Goal: Task Accomplishment & Management: Complete application form

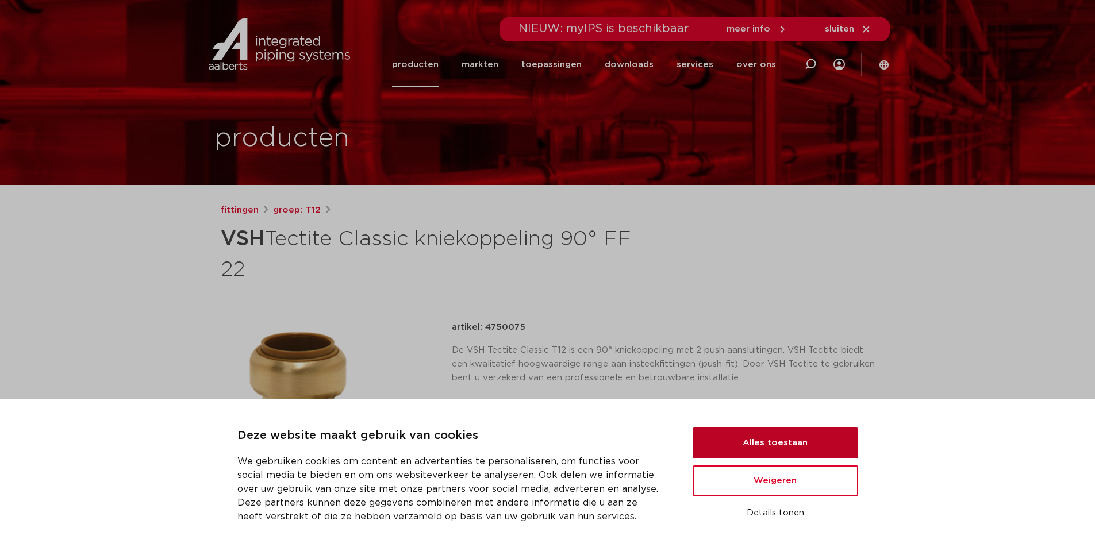
click at [757, 442] on button "Alles toestaan" at bounding box center [776, 443] width 166 height 31
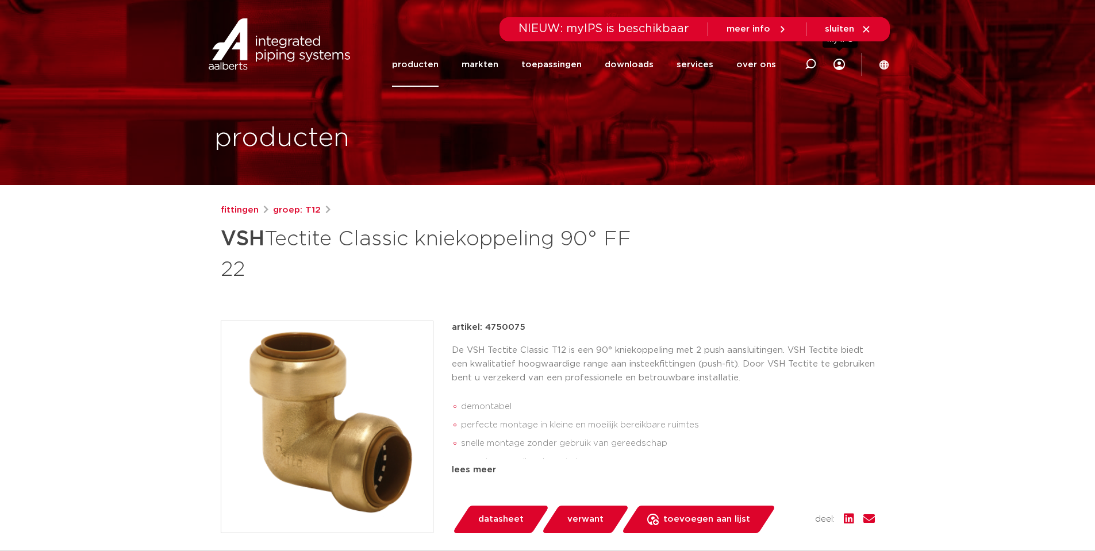
click at [840, 63] on icon at bounding box center [839, 64] width 11 height 11
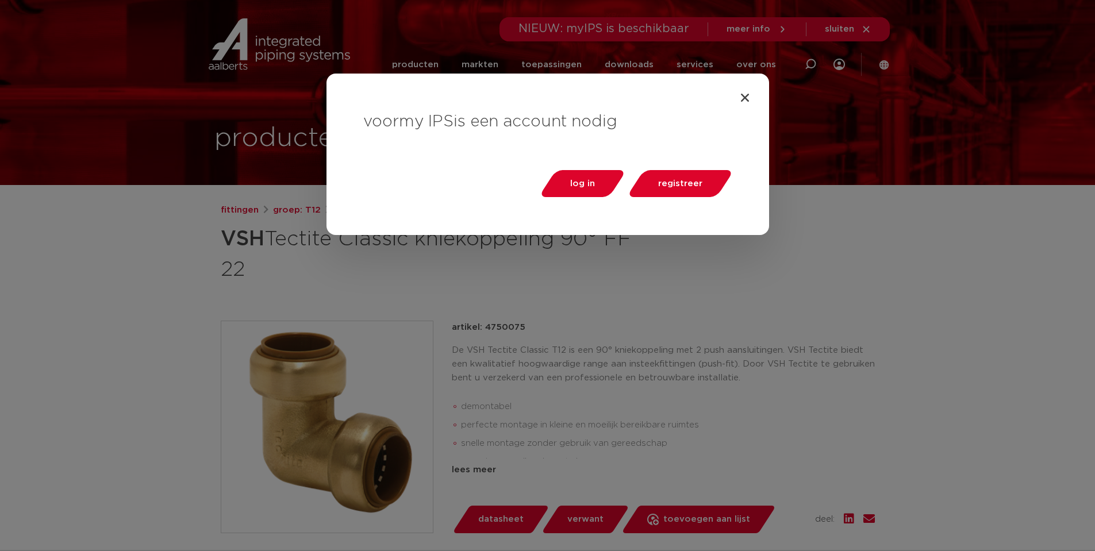
click at [751, 95] on div "voor my IPS is een account nodig log in registreer" at bounding box center [548, 155] width 443 height 162
click at [743, 101] on icon "Close" at bounding box center [744, 97] width 11 height 11
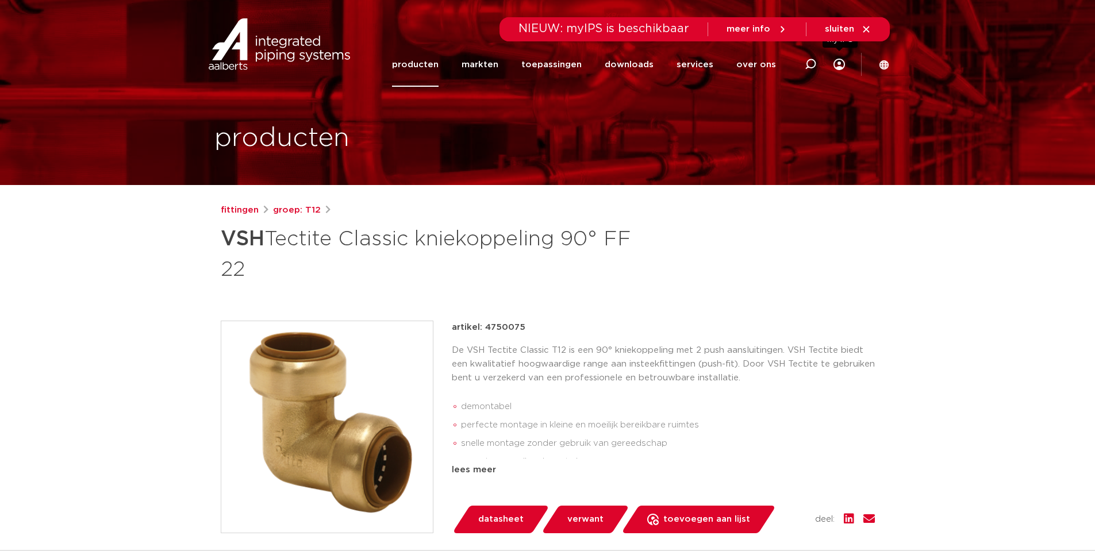
click at [839, 64] on icon at bounding box center [839, 64] width 11 height 11
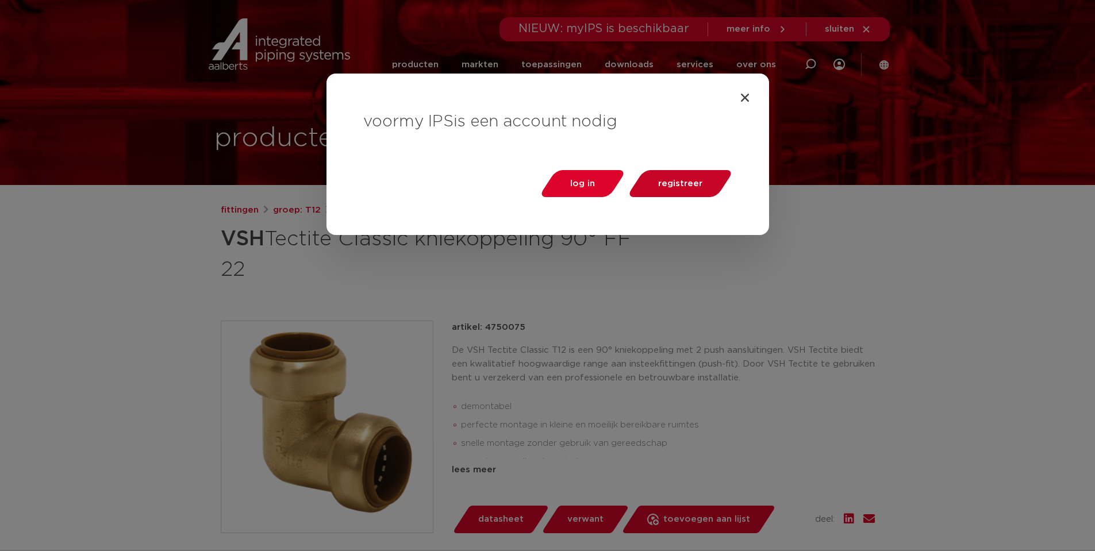
click at [673, 181] on span "registreer" at bounding box center [680, 183] width 44 height 9
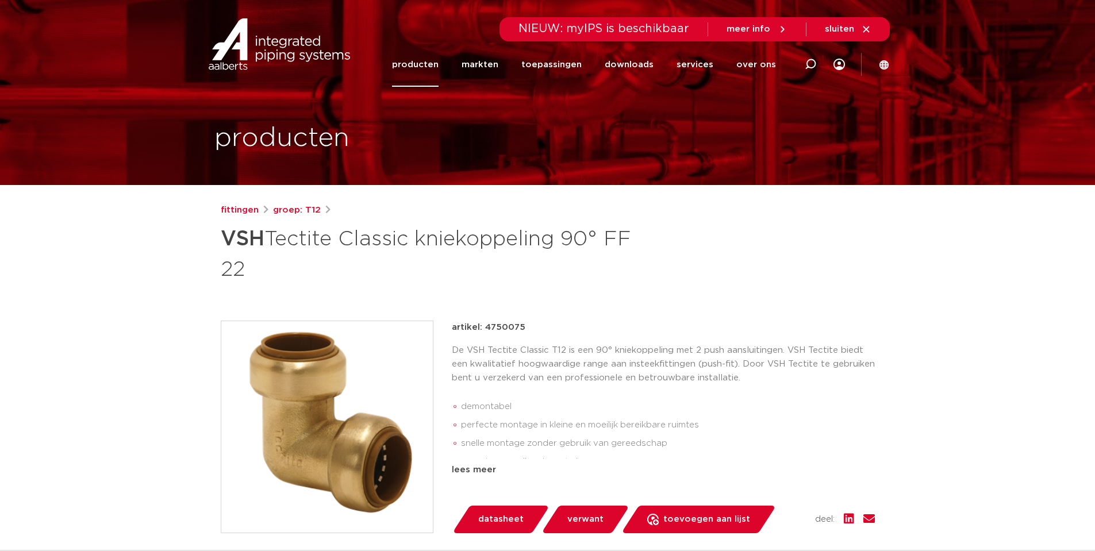
drag, startPoint x: 524, startPoint y: 328, endPoint x: 483, endPoint y: 327, distance: 40.8
click at [483, 327] on div "artikel: 4750075" at bounding box center [663, 328] width 423 height 14
